Goal: Task Accomplishment & Management: Manage account settings

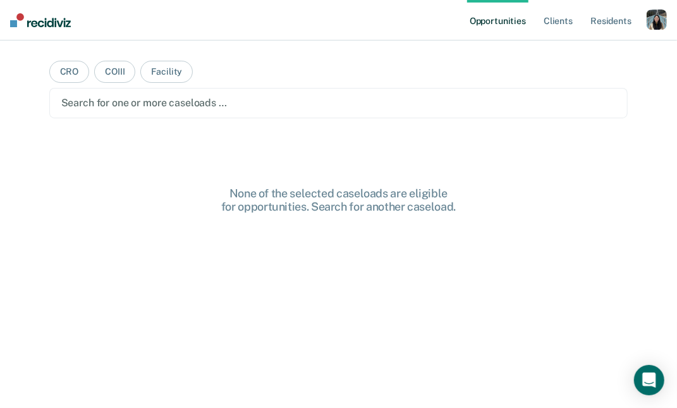
click at [651, 20] on div "button" at bounding box center [656, 19] width 20 height 20
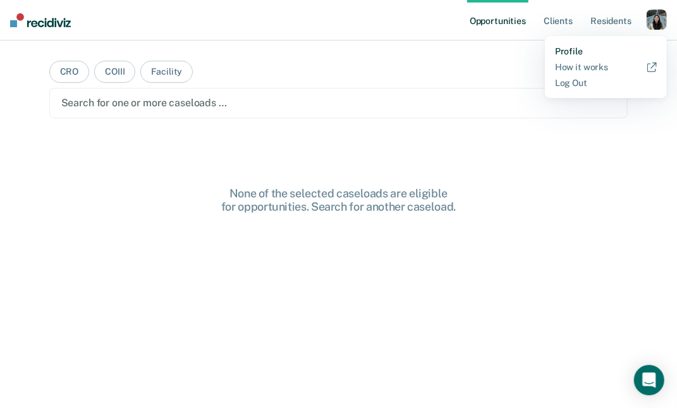
click at [596, 49] on link "Profile" at bounding box center [606, 51] width 102 height 11
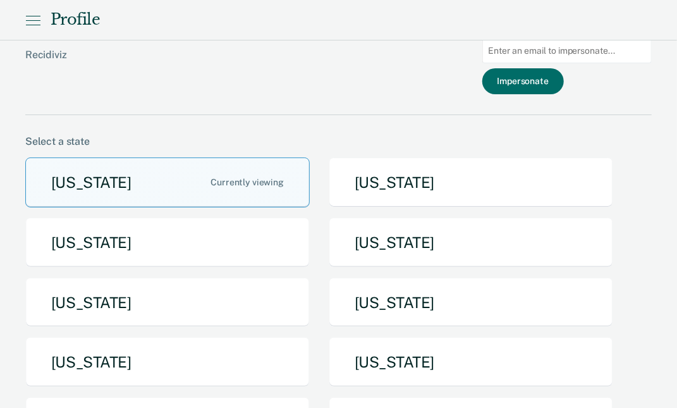
click at [584, 49] on input at bounding box center [566, 51] width 169 height 25
paste input "[EMAIL_ADDRESS][DOMAIN_NAME][US_STATE]"
type input "[EMAIL_ADDRESS][DOMAIN_NAME][US_STATE]"
click at [564, 78] on button "Impersonate" at bounding box center [523, 81] width 82 height 26
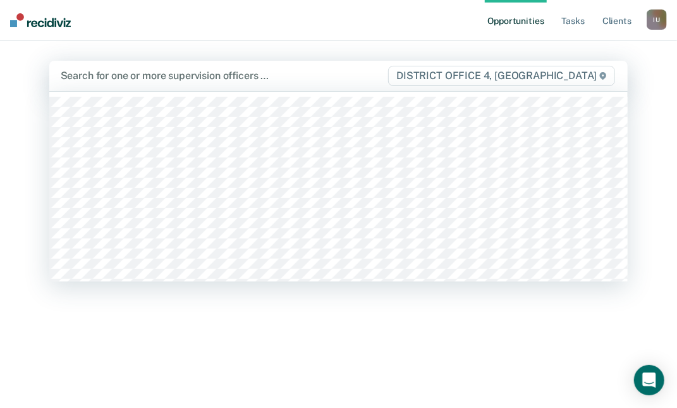
click at [387, 76] on div at bounding box center [224, 75] width 327 height 15
